Goal: Communication & Community: Answer question/provide support

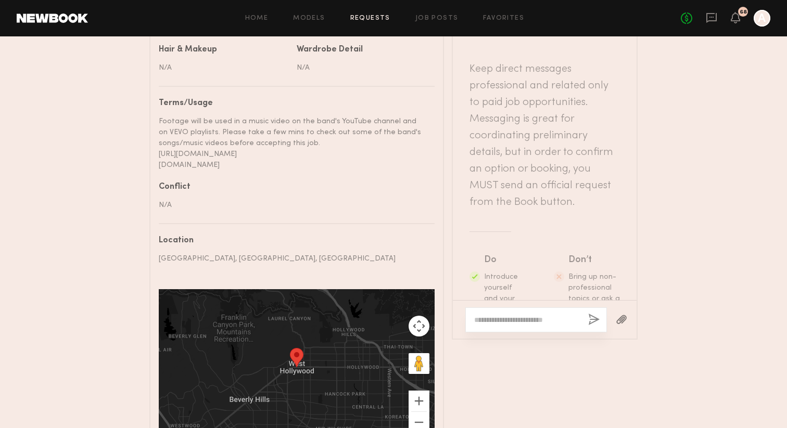
scroll to position [957, 0]
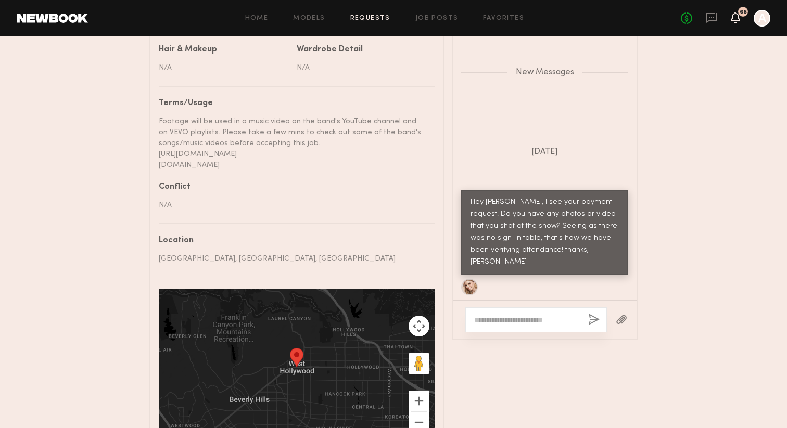
click at [736, 17] on icon at bounding box center [735, 17] width 8 height 7
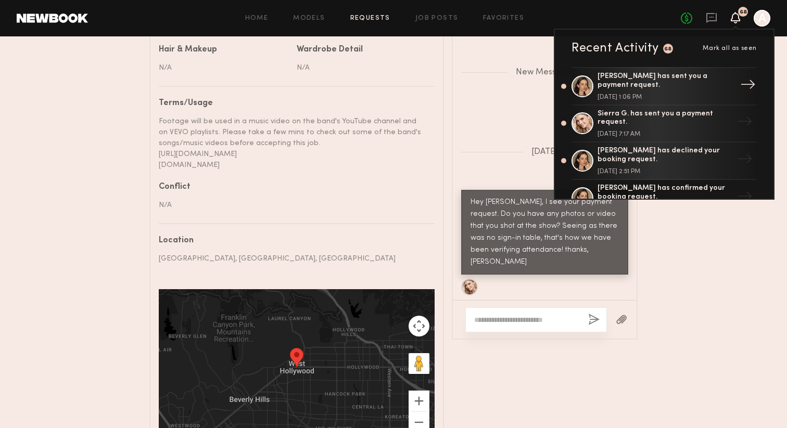
click at [671, 83] on div "[PERSON_NAME] has sent you a payment request." at bounding box center [664, 81] width 135 height 18
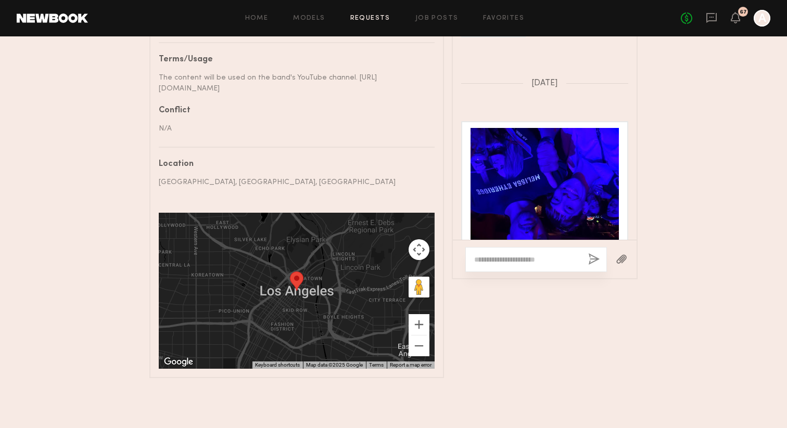
scroll to position [191, 0]
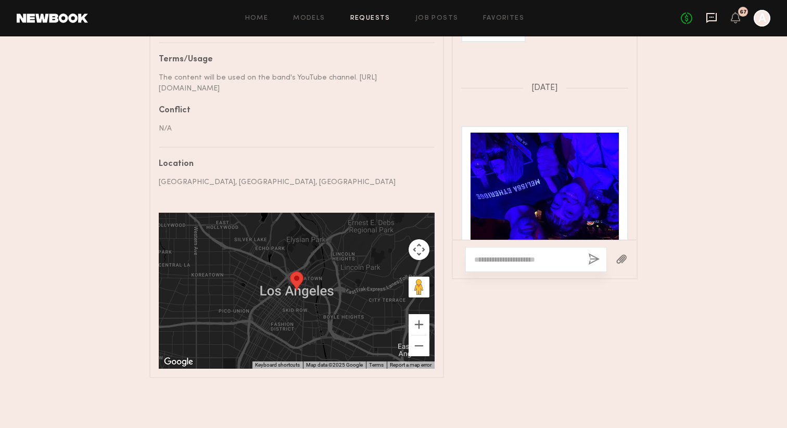
click at [708, 20] on icon at bounding box center [711, 18] width 10 height 10
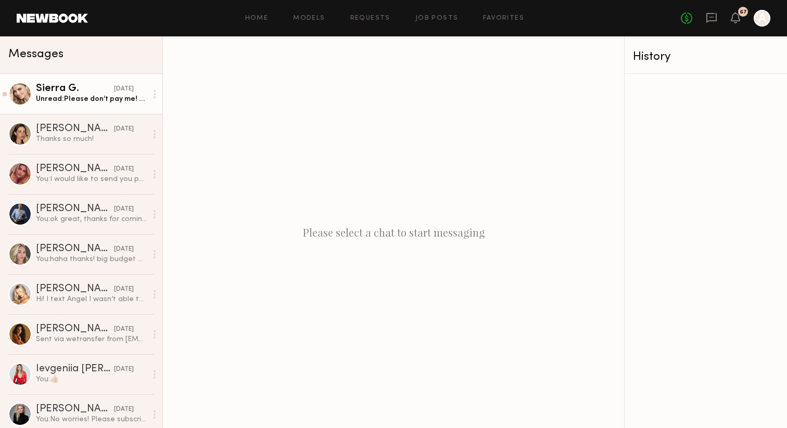
click at [97, 95] on div "Unread: Please don’t pay me! Haha I don’t know how to do that on this app." at bounding box center [91, 99] width 111 height 10
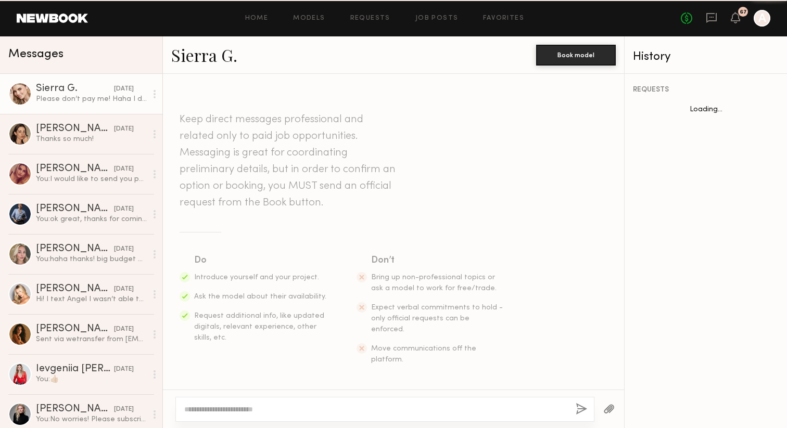
scroll to position [730, 0]
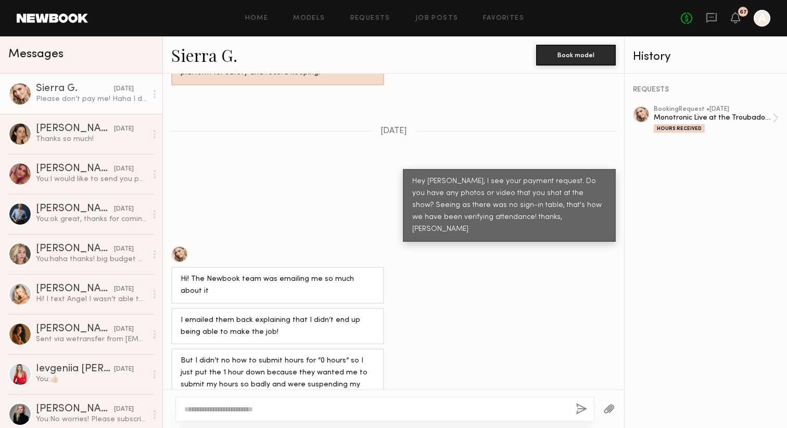
click at [197, 410] on textarea at bounding box center [375, 409] width 383 height 10
type textarea "**********"
click at [582, 411] on button "button" at bounding box center [580, 409] width 11 height 13
